Goal: Information Seeking & Learning: Learn about a topic

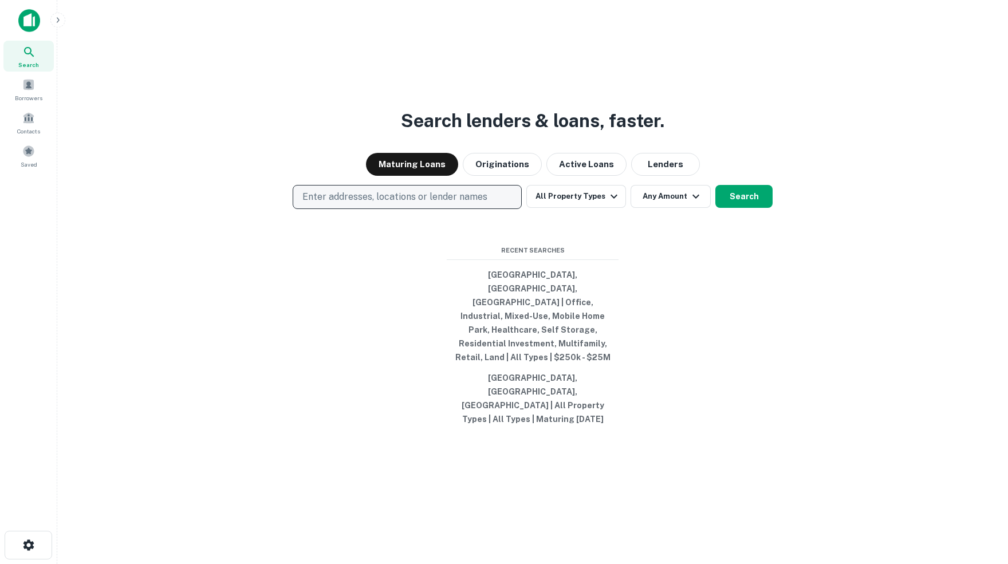
click at [467, 204] on p "Enter addresses, locations or lender names" at bounding box center [394, 197] width 185 height 14
type input "********"
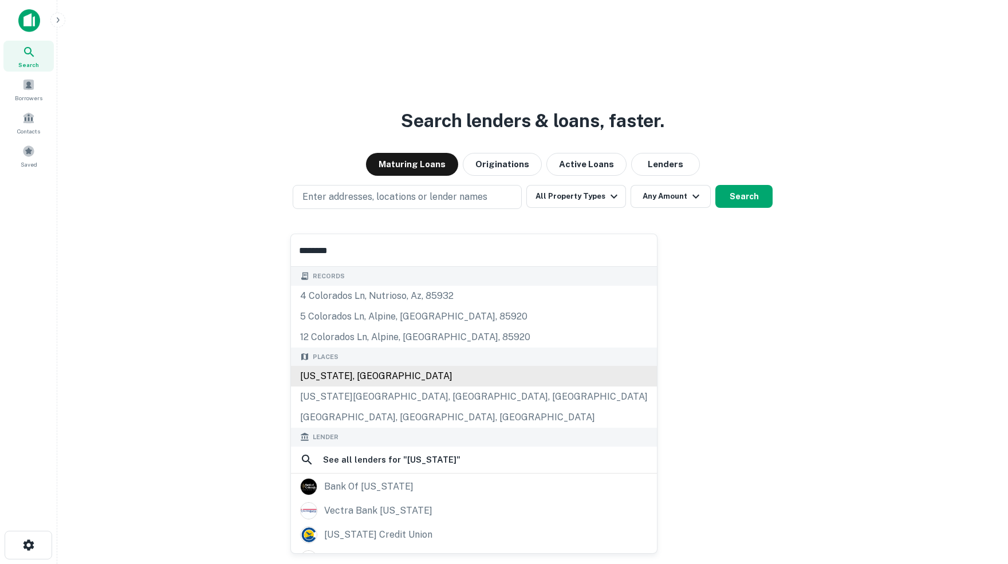
click at [352, 384] on div "[US_STATE], [GEOGRAPHIC_DATA]" at bounding box center [474, 376] width 366 height 21
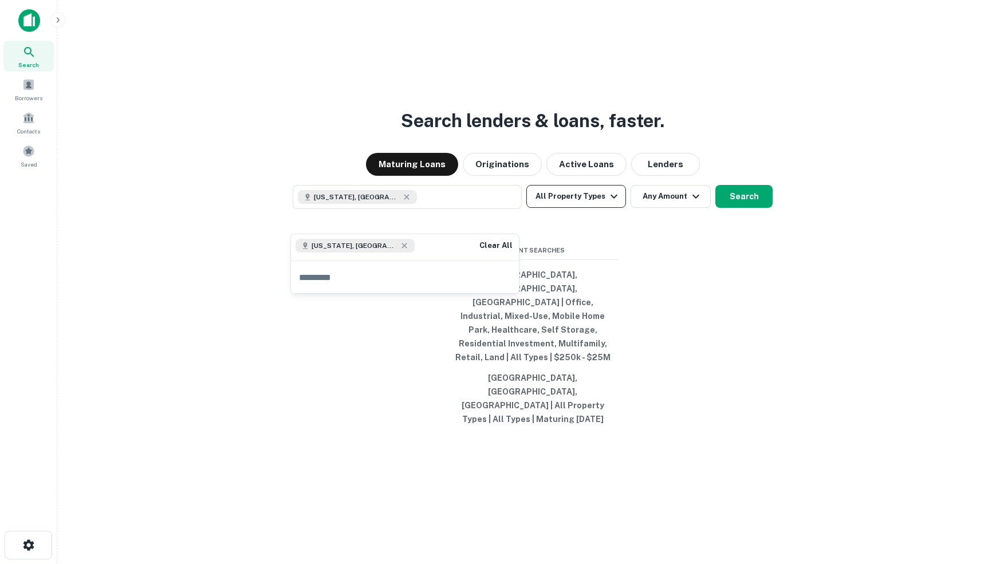
click at [616, 203] on icon "button" at bounding box center [614, 197] width 14 height 14
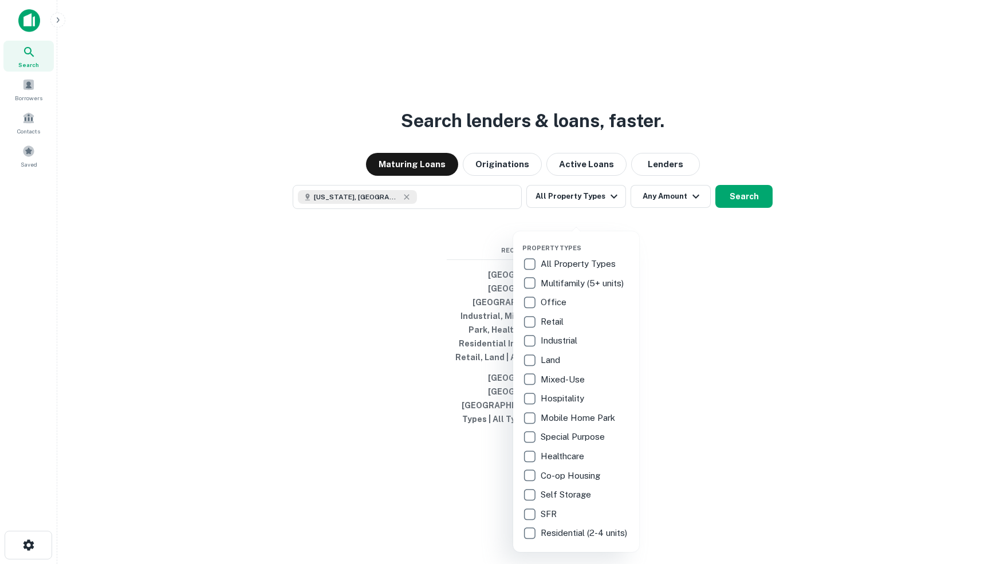
click at [581, 458] on p "Healthcare" at bounding box center [564, 457] width 46 height 14
click at [676, 217] on div at bounding box center [504, 282] width 1008 height 564
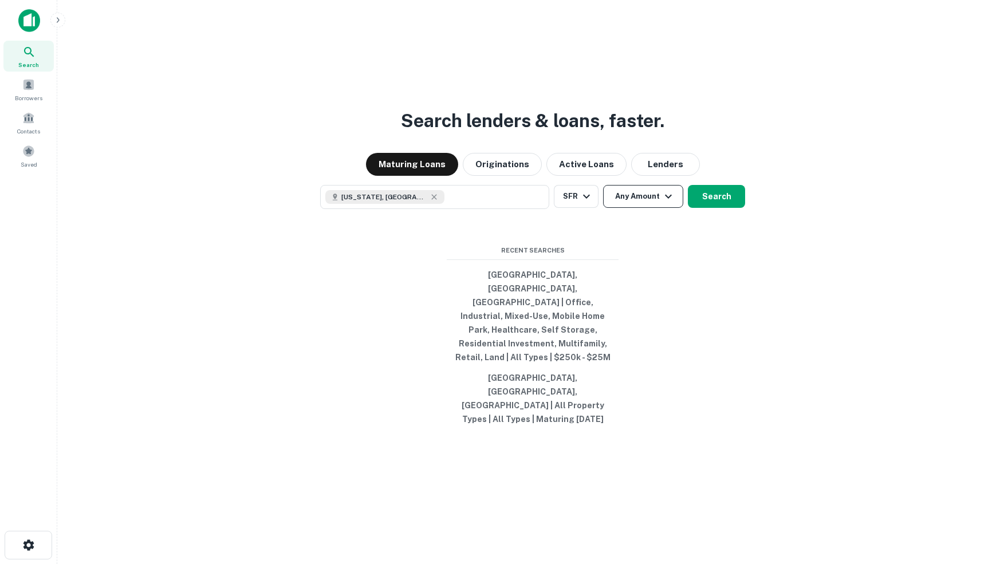
click at [672, 198] on icon "button" at bounding box center [668, 196] width 7 height 4
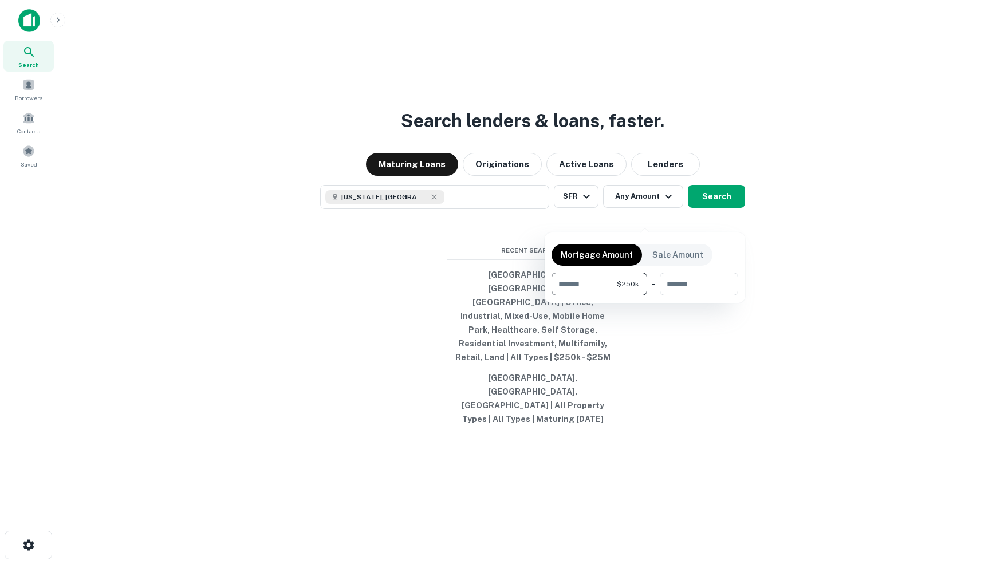
type input "******"
type input "********"
click at [723, 216] on div at bounding box center [504, 282] width 1008 height 564
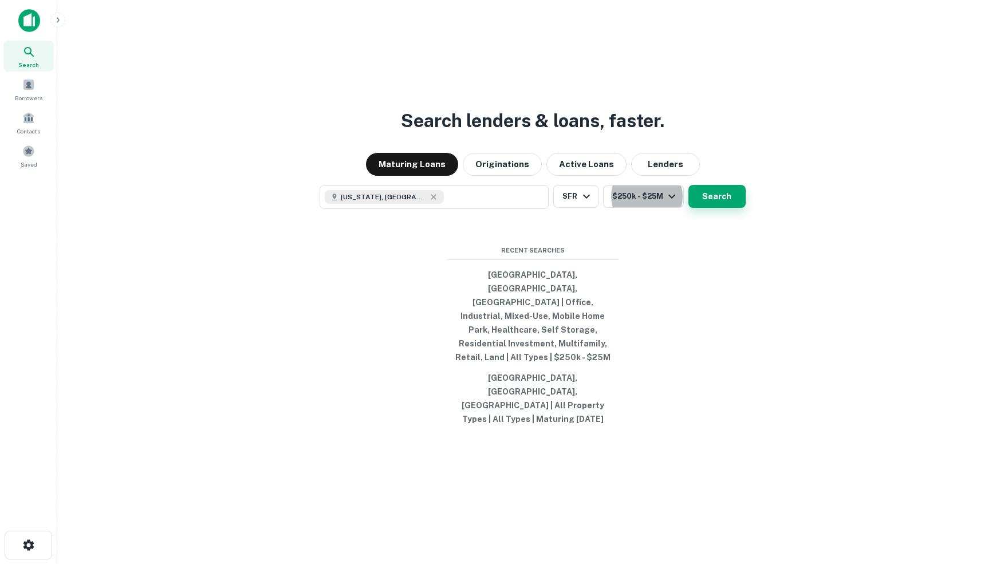
click at [725, 208] on button "Search" at bounding box center [716, 196] width 57 height 23
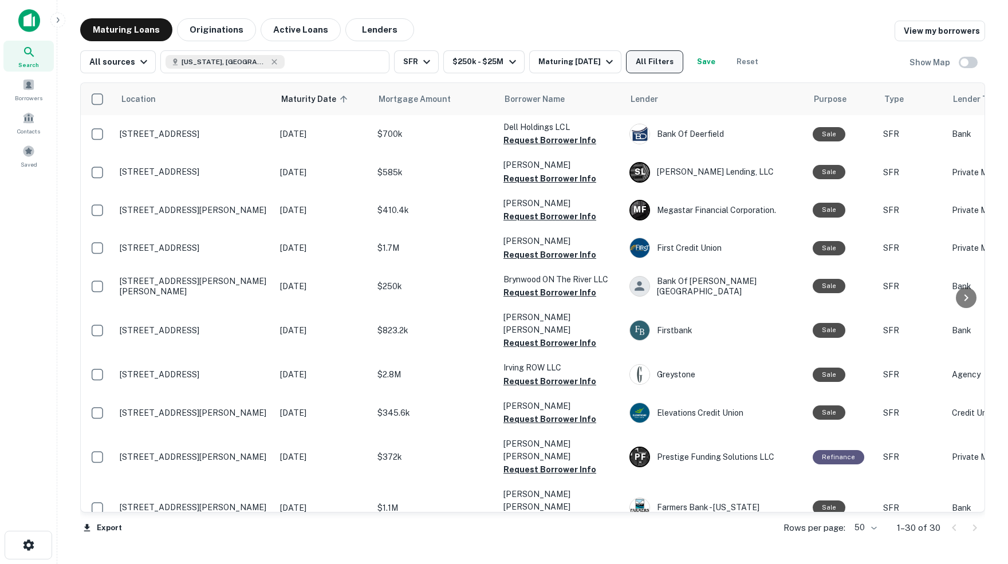
click at [676, 65] on button "All Filters" at bounding box center [654, 61] width 57 height 23
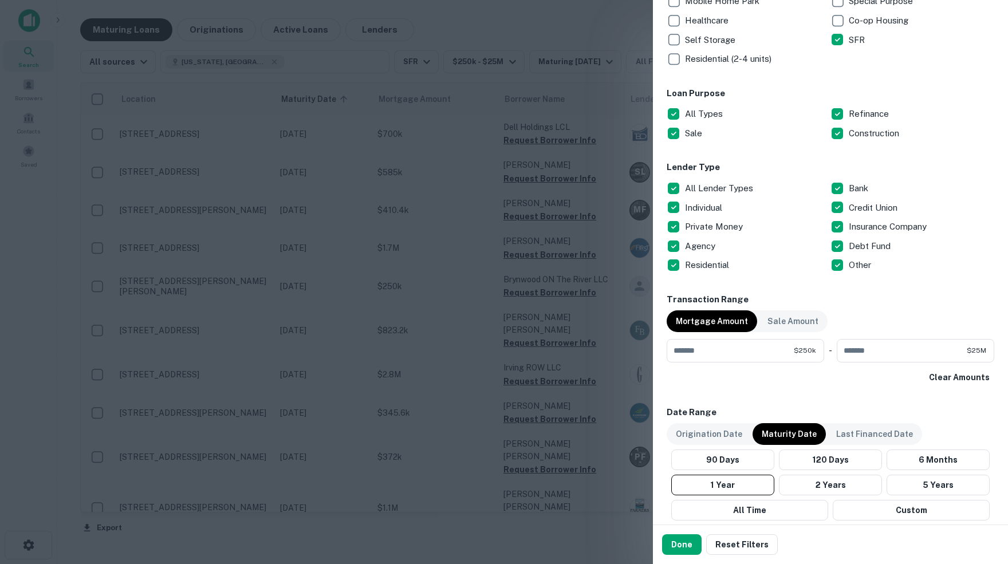
scroll to position [364, 0]
click at [909, 508] on button "Custom" at bounding box center [911, 509] width 157 height 21
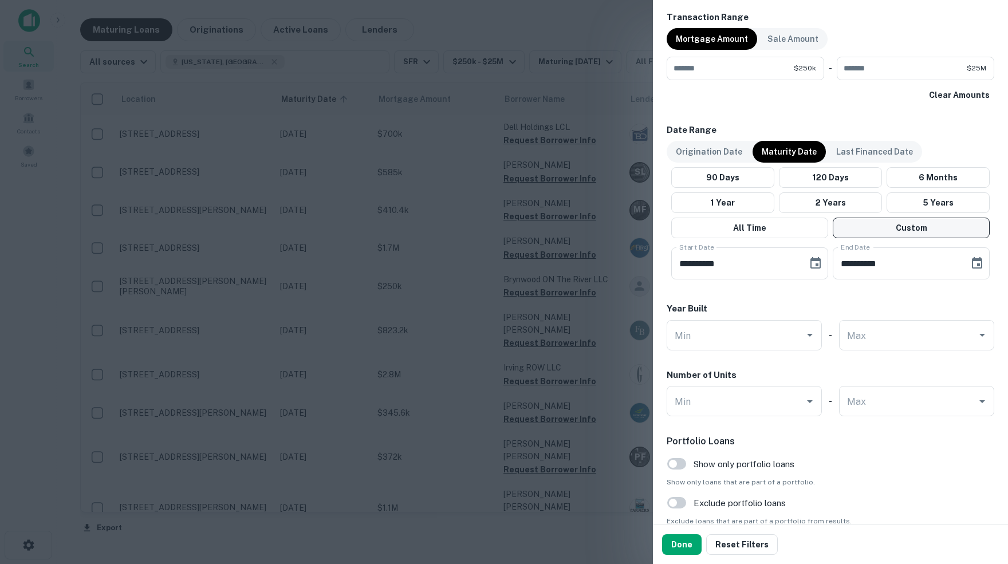
scroll to position [655, 0]
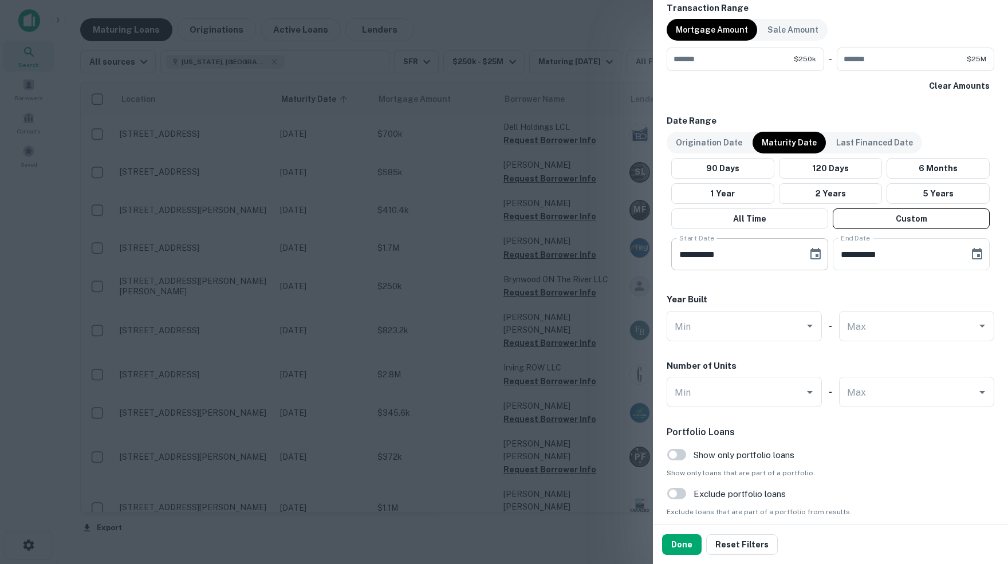
click at [816, 251] on icon "Choose date, selected date is May 22, 2025" at bounding box center [816, 254] width 14 height 14
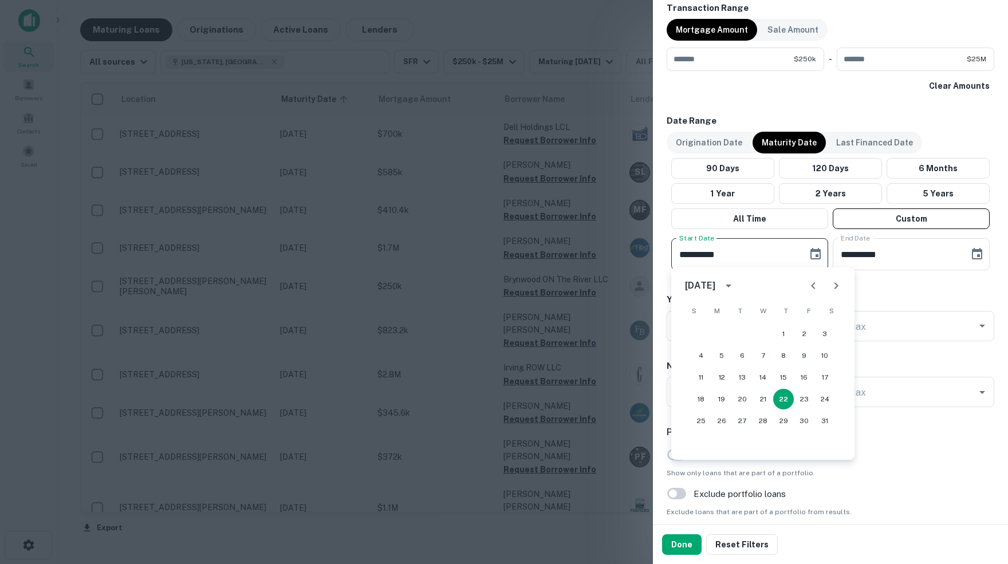
click at [836, 288] on icon "Next month" at bounding box center [836, 286] width 14 height 14
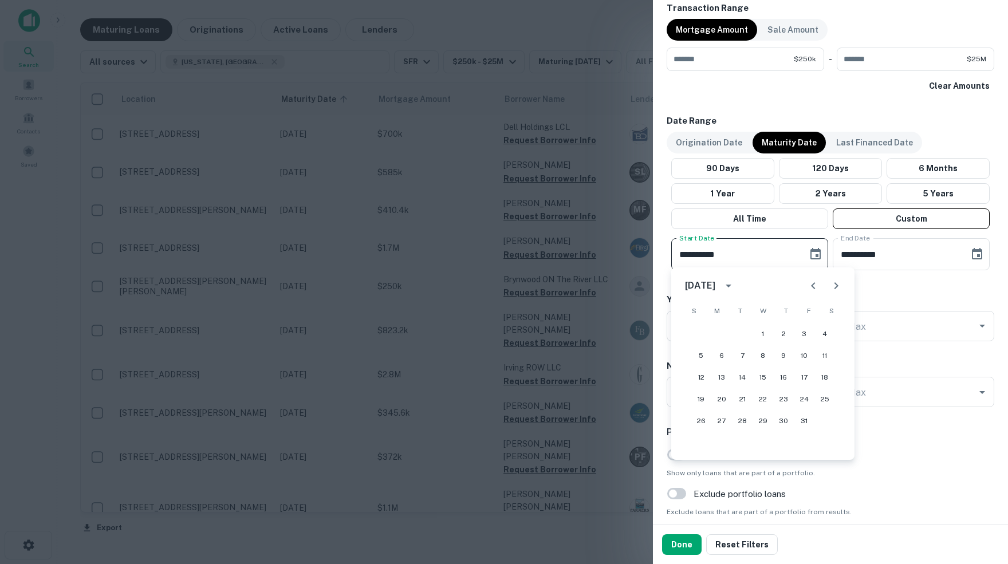
click at [836, 288] on icon "Next month" at bounding box center [836, 286] width 14 height 14
click at [822, 335] on button "1" at bounding box center [824, 334] width 21 height 21
type input "**********"
click at [973, 253] on icon "Choose date, selected date is Sep 19, 2025" at bounding box center [977, 254] width 14 height 14
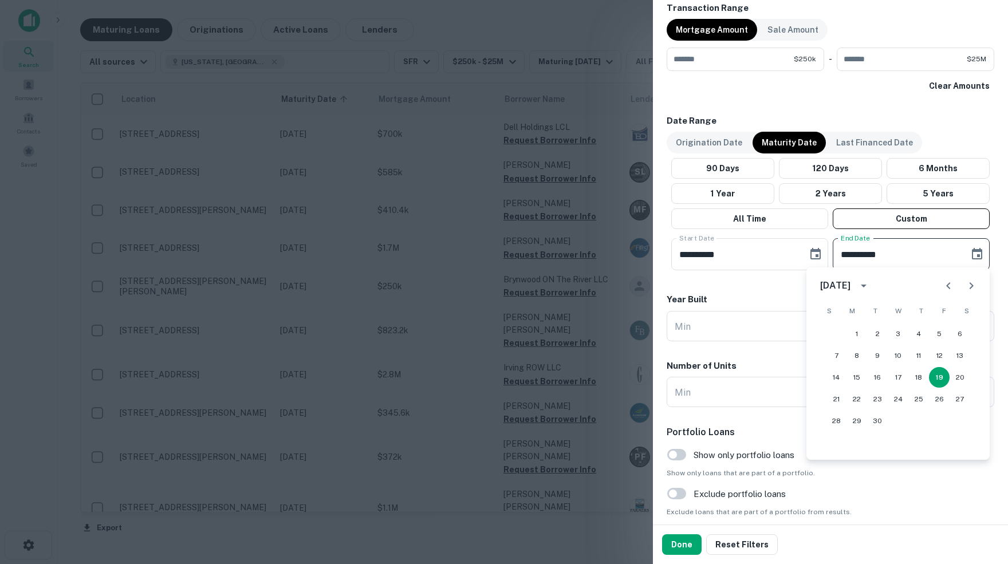
click at [969, 285] on icon "Next month" at bounding box center [972, 286] width 14 height 14
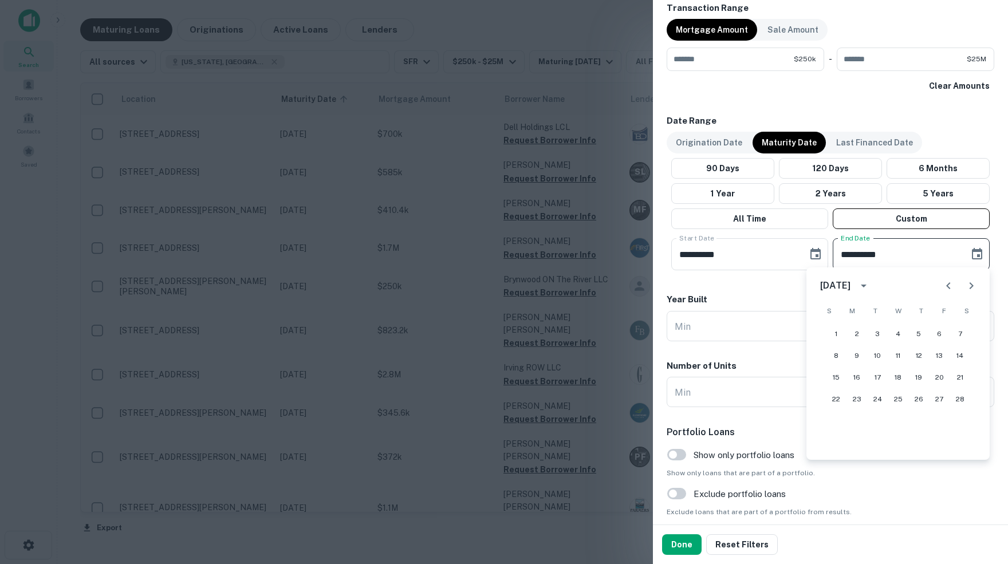
click at [969, 285] on icon "Next month" at bounding box center [972, 286] width 14 height 14
click at [836, 444] on button "31" at bounding box center [836, 442] width 21 height 21
type input "**********"
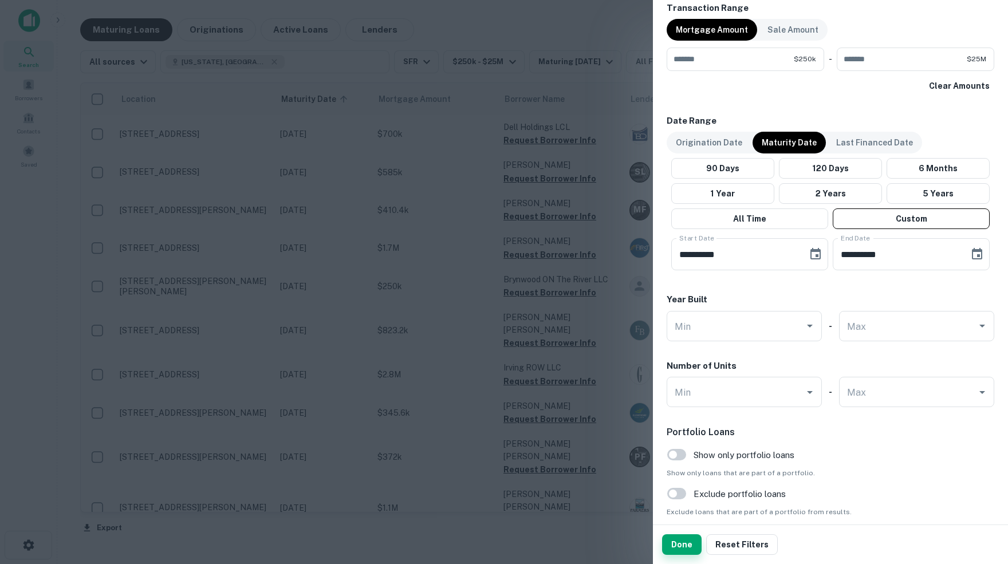
click at [688, 544] on button "Done" at bounding box center [682, 544] width 40 height 21
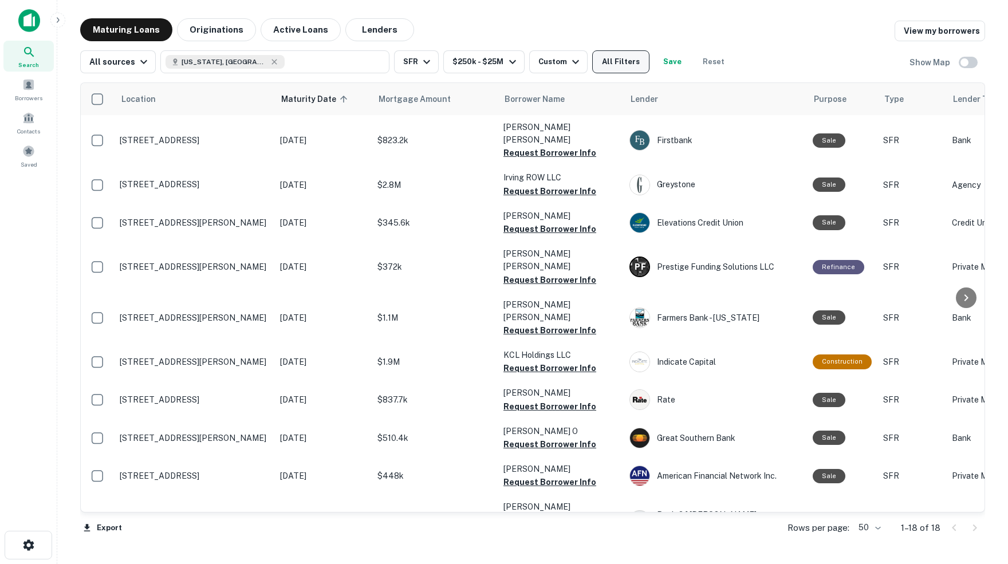
click at [644, 61] on button "All Filters" at bounding box center [620, 61] width 57 height 23
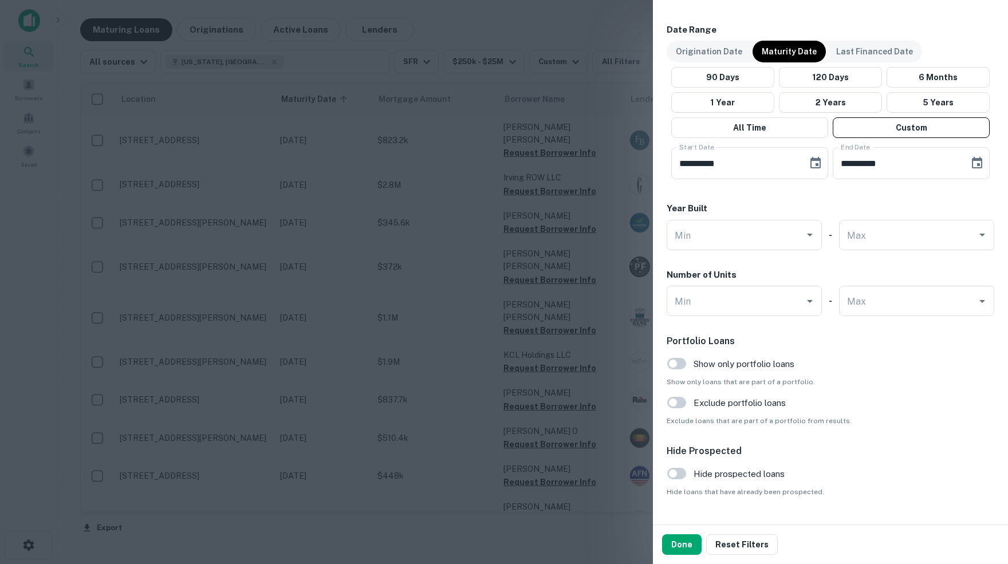
scroll to position [746, 0]
click at [946, 76] on button "6 Months" at bounding box center [938, 76] width 103 height 21
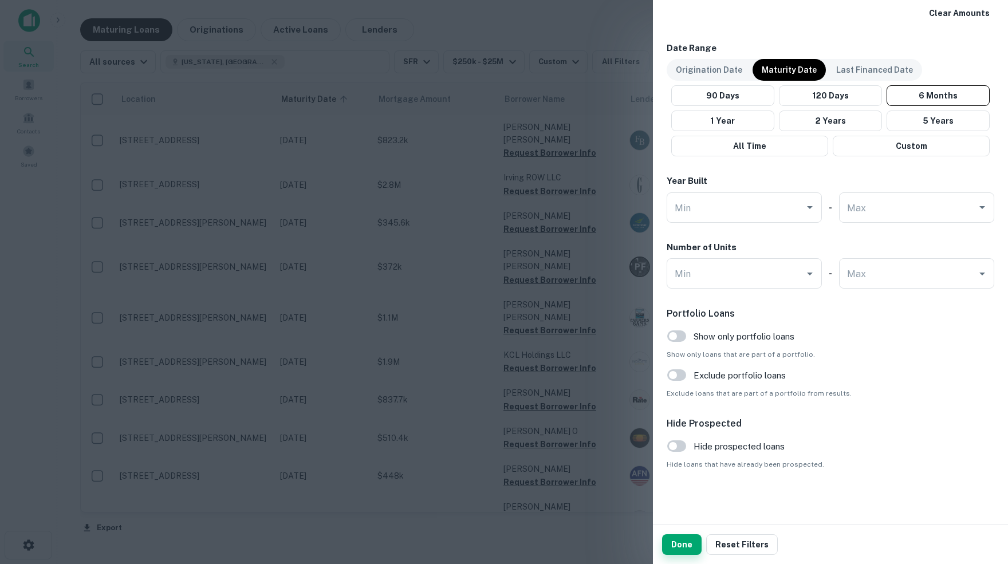
click at [683, 546] on button "Done" at bounding box center [682, 544] width 40 height 21
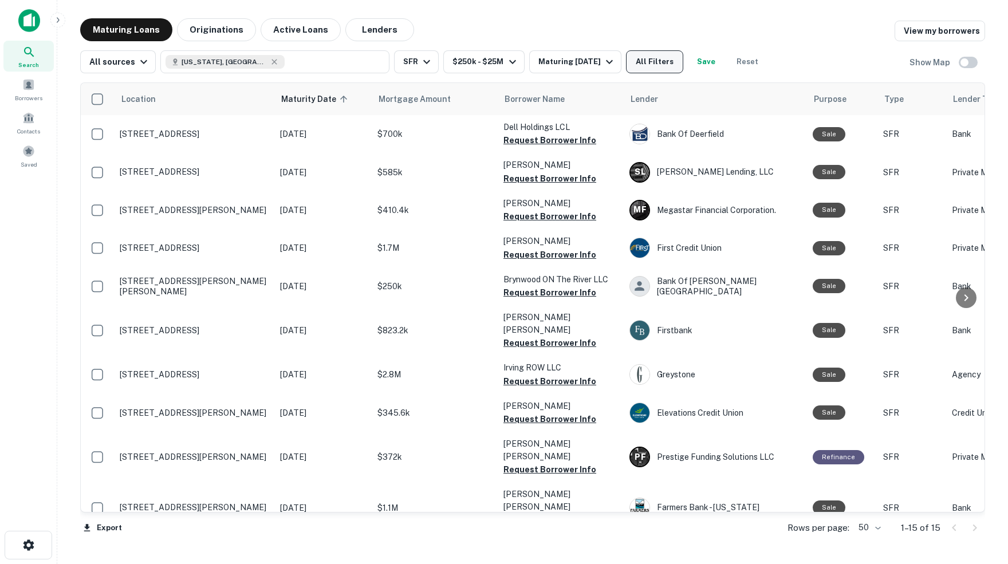
click at [683, 64] on button "All Filters" at bounding box center [654, 61] width 57 height 23
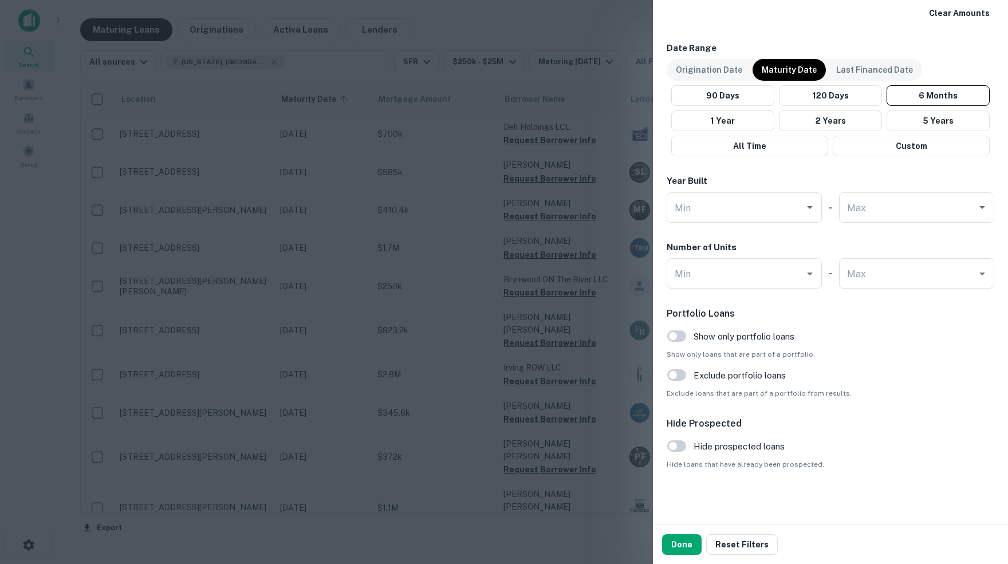
scroll to position [730, 0]
click at [907, 140] on button "Custom" at bounding box center [911, 146] width 157 height 21
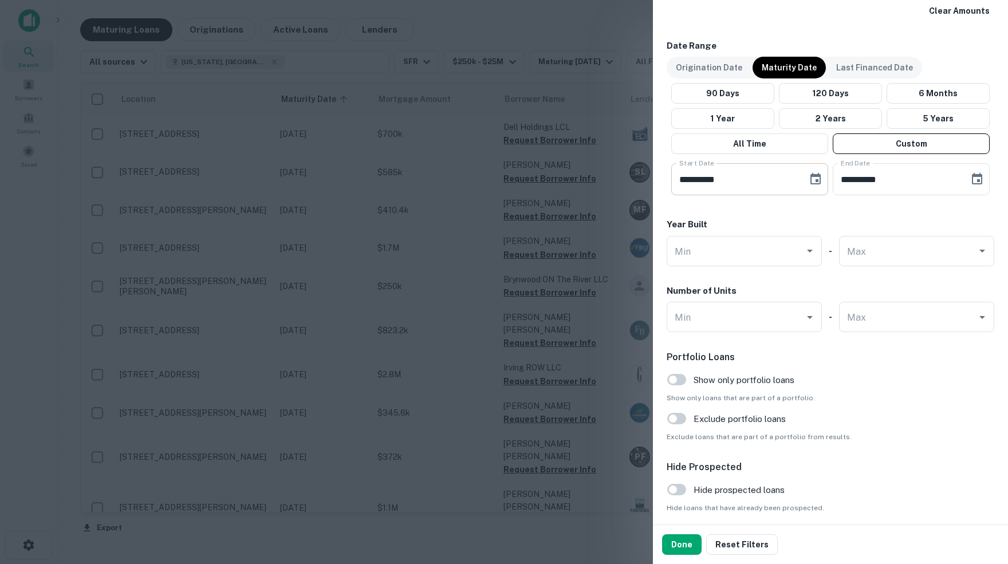
click at [814, 178] on icon "Choose date, selected date is May 22, 2025" at bounding box center [815, 178] width 10 height 11
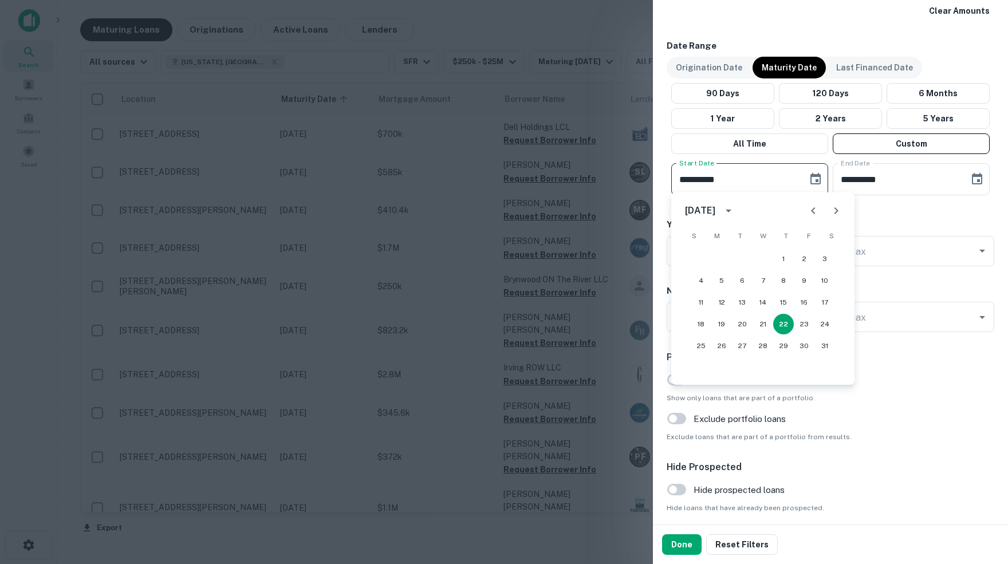
click at [835, 212] on icon "Next month" at bounding box center [836, 210] width 4 height 7
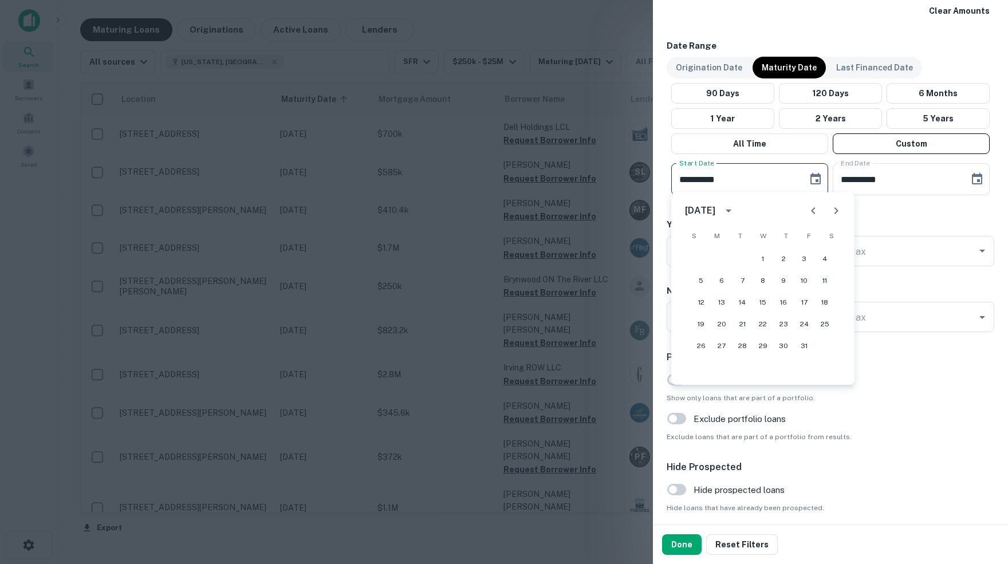
click at [835, 212] on icon "Next month" at bounding box center [836, 210] width 4 height 7
click at [824, 260] on button "1" at bounding box center [824, 259] width 21 height 21
type input "**********"
click at [973, 178] on icon "Choose date, selected date is Sep 19, 2025" at bounding box center [977, 179] width 14 height 14
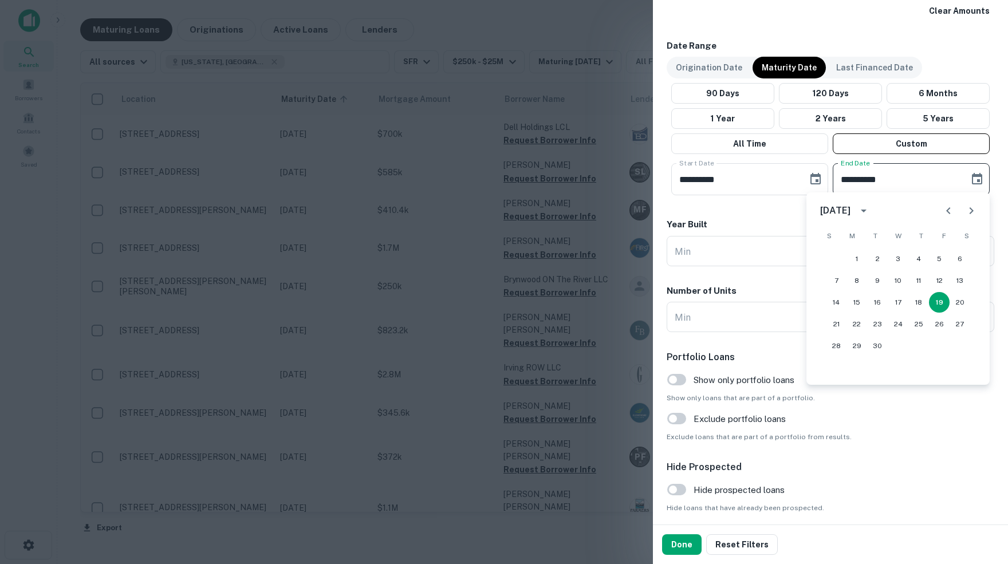
click at [970, 208] on icon "Next month" at bounding box center [972, 210] width 4 height 7
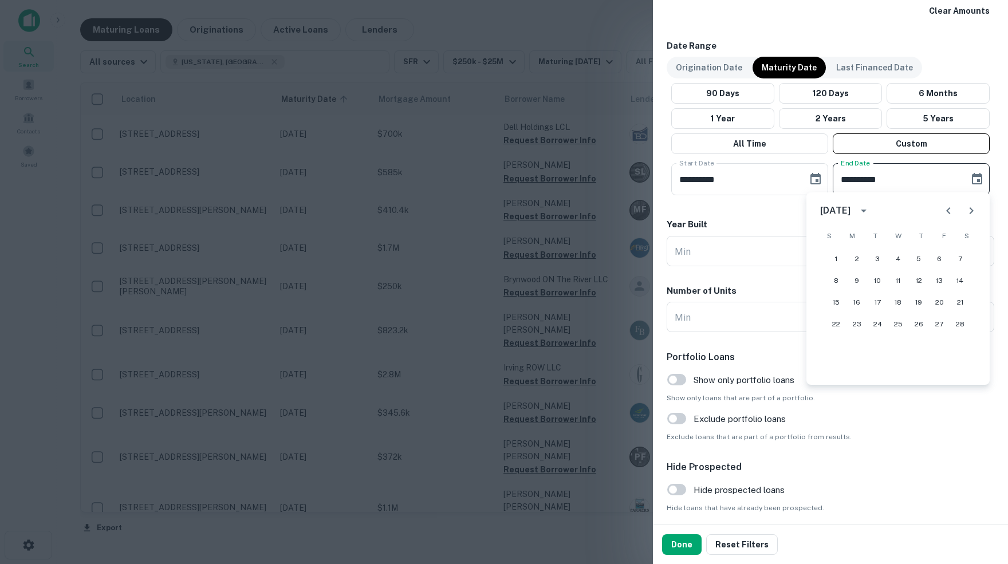
click at [970, 208] on icon "Next month" at bounding box center [972, 210] width 4 height 7
click at [833, 368] on button "31" at bounding box center [836, 367] width 21 height 21
type input "**********"
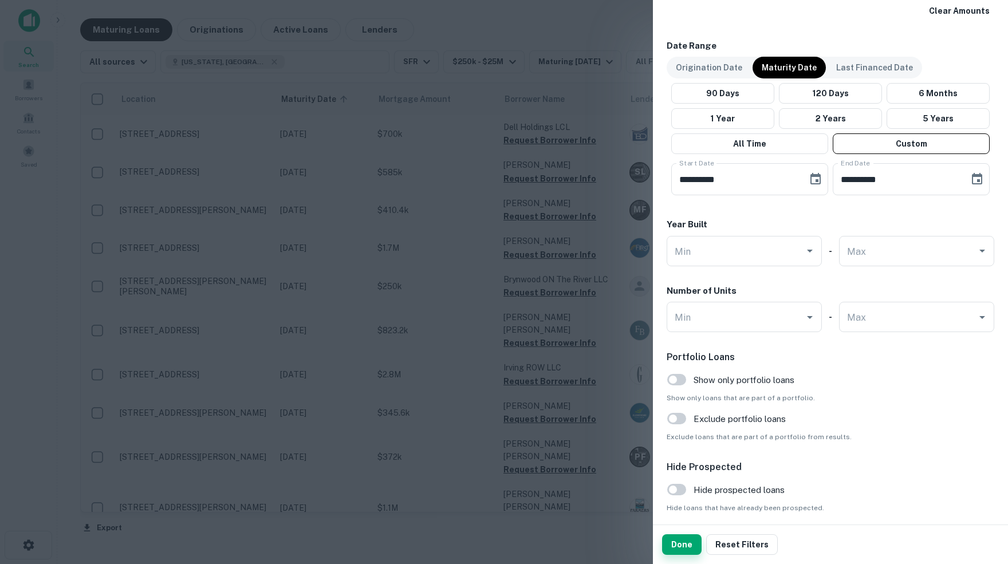
click at [684, 546] on button "Done" at bounding box center [682, 544] width 40 height 21
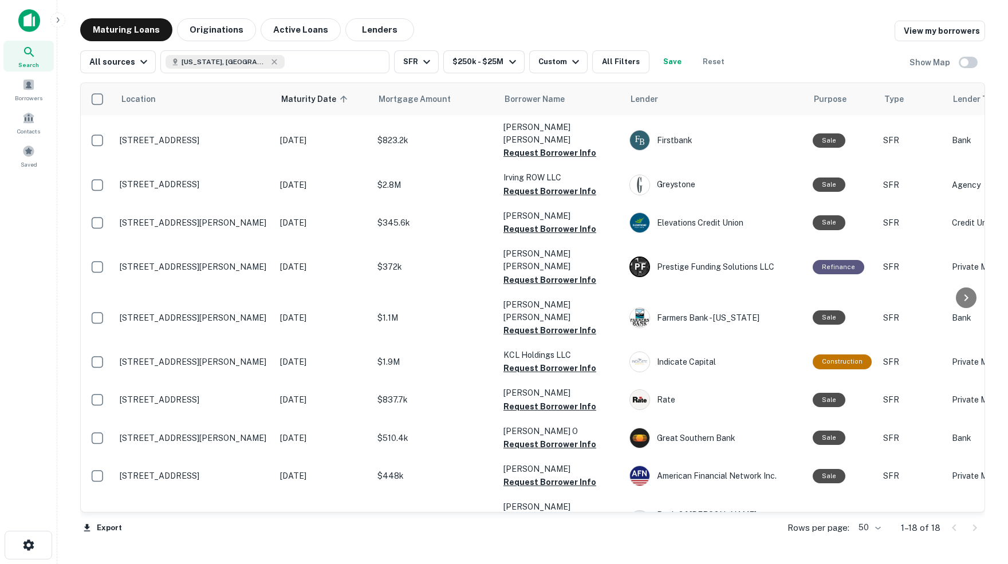
click at [33, 20] on img at bounding box center [29, 20] width 22 height 23
